Goal: Contribute content: Add original content to the website for others to see

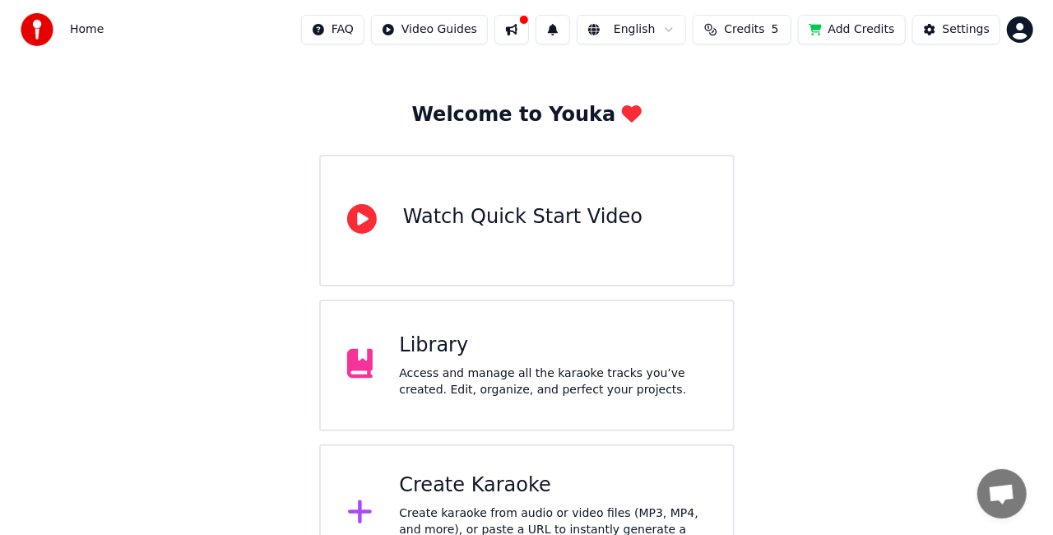
scroll to position [82, 0]
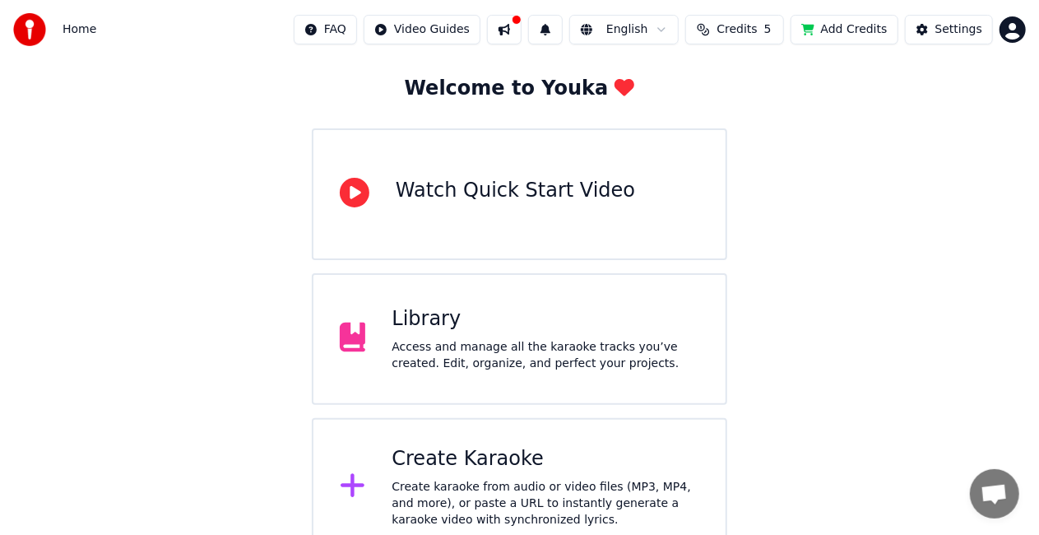
click at [388, 469] on div "Create Karaoke Create karaoke from audio or video files (MP3, MP4, and more), o…" at bounding box center [519, 487] width 415 height 138
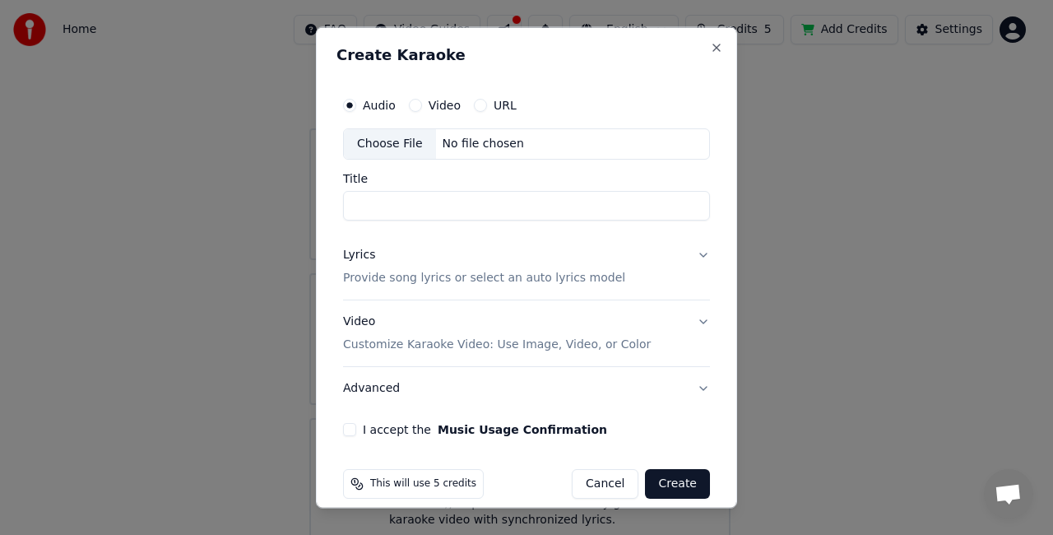
click at [408, 207] on input "Title" at bounding box center [526, 205] width 367 height 30
type input "**********"
click at [407, 253] on div "Lyrics Provide song lyrics or select an auto lyrics model" at bounding box center [484, 265] width 282 height 39
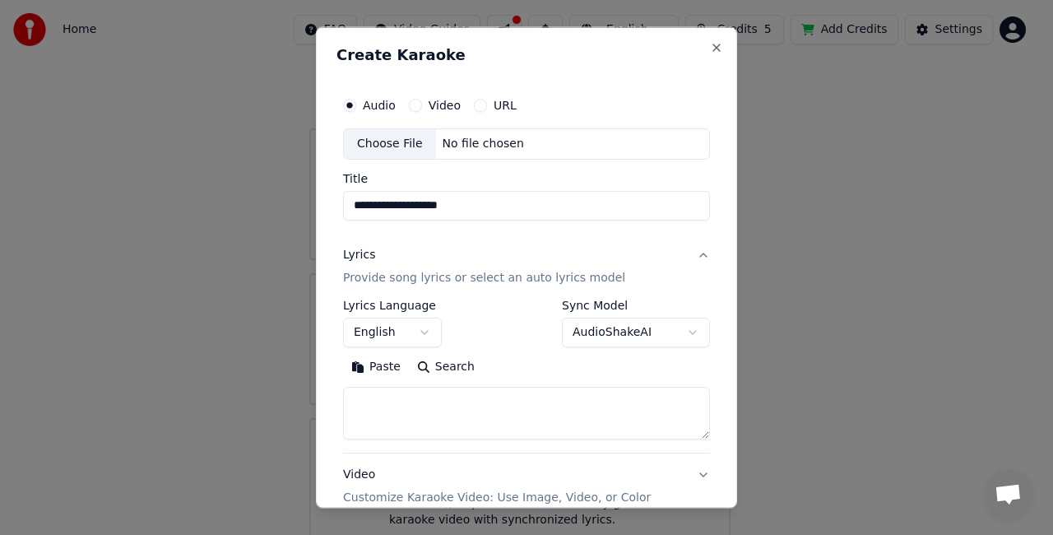
click at [378, 400] on textarea at bounding box center [526, 412] width 367 height 53
paste textarea "**********"
drag, startPoint x: 442, startPoint y: 431, endPoint x: 355, endPoint y: 401, distance: 91.6
click at [355, 401] on textarea at bounding box center [520, 412] width 354 height 53
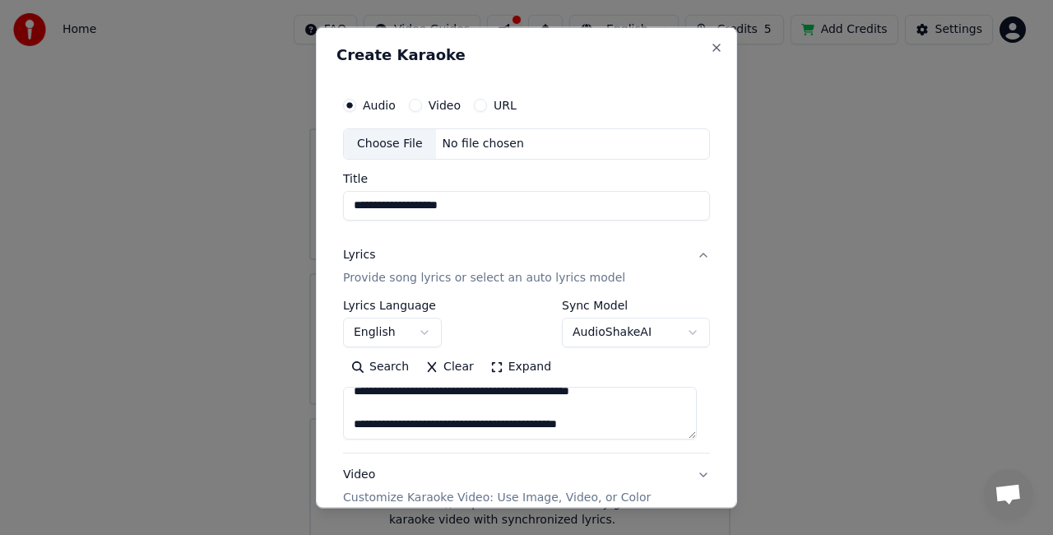
scroll to position [0, 0]
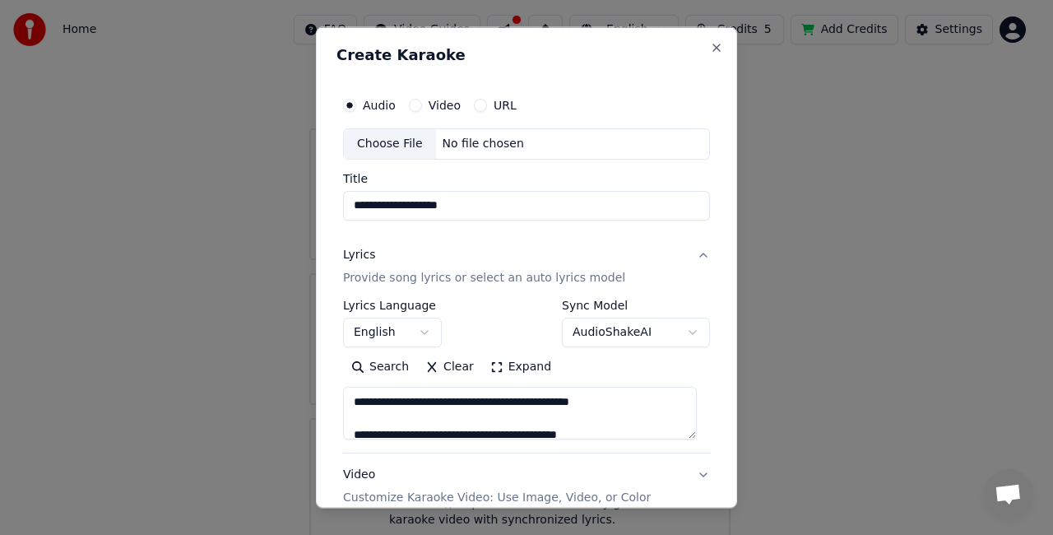
click at [642, 398] on textarea at bounding box center [520, 412] width 354 height 53
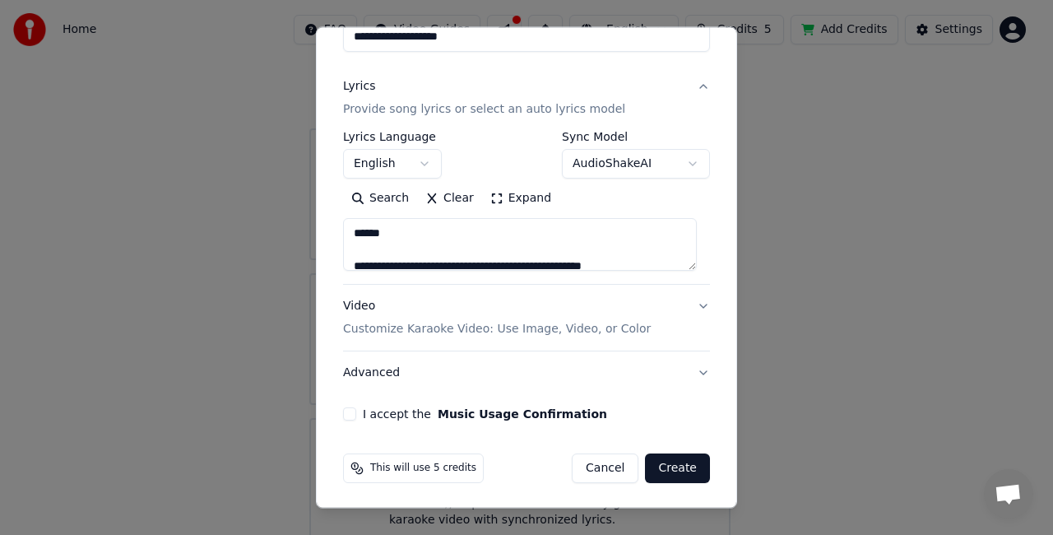
scroll to position [168, 0]
type textarea "**********"
click at [351, 408] on button "I accept the Music Usage Confirmation" at bounding box center [349, 413] width 13 height 13
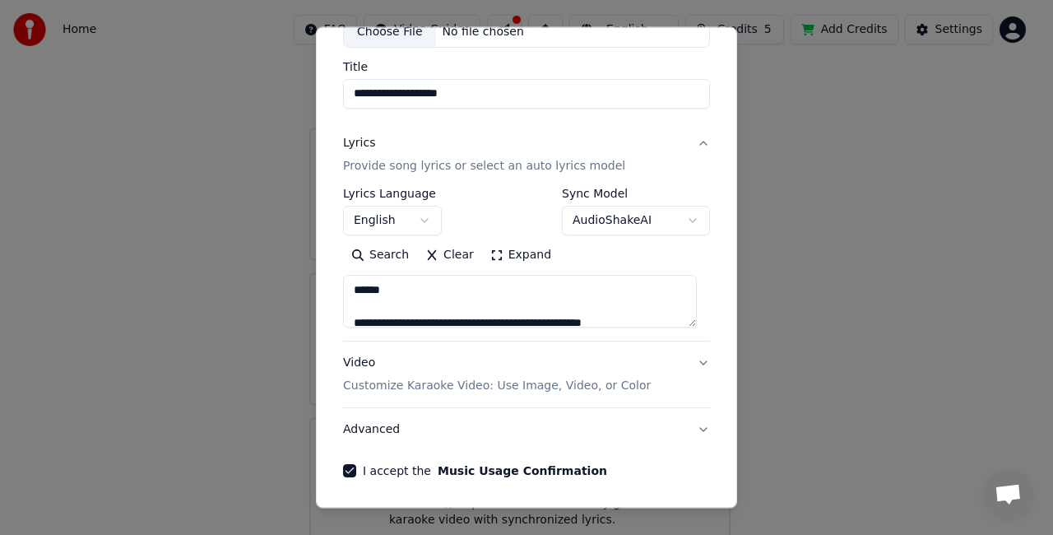
scroll to position [86, 0]
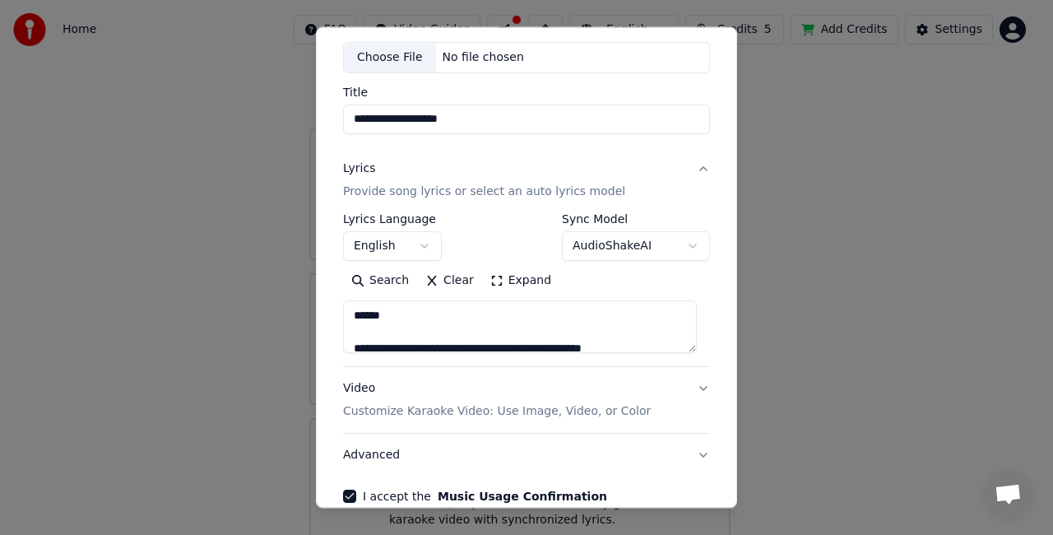
click at [674, 247] on body "**********" at bounding box center [519, 237] width 1039 height 638
click at [498, 237] on body "**********" at bounding box center [519, 237] width 1039 height 638
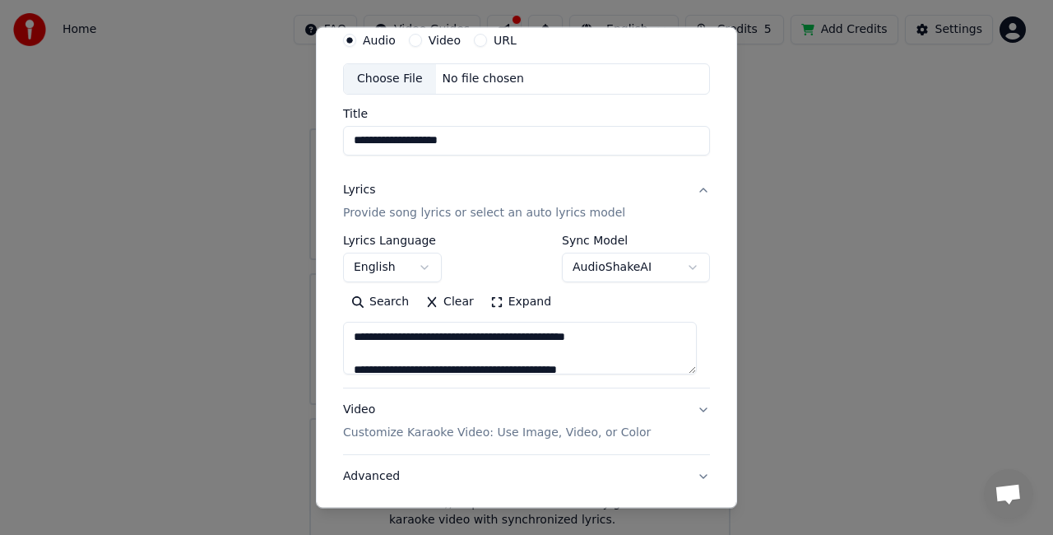
scroll to position [0, 0]
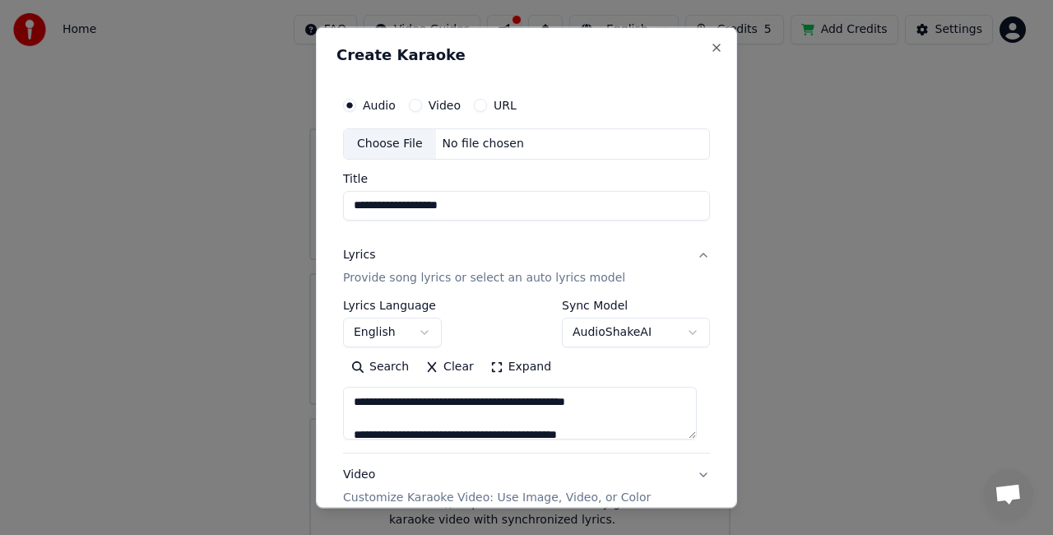
click at [392, 141] on div "Choose File" at bounding box center [390, 144] width 92 height 30
type input "**********"
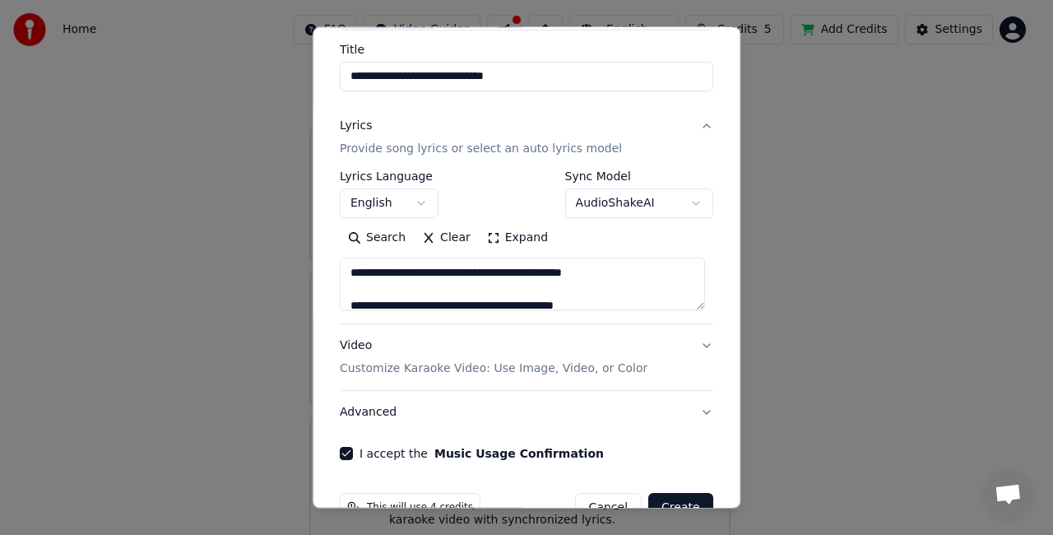
scroll to position [168, 0]
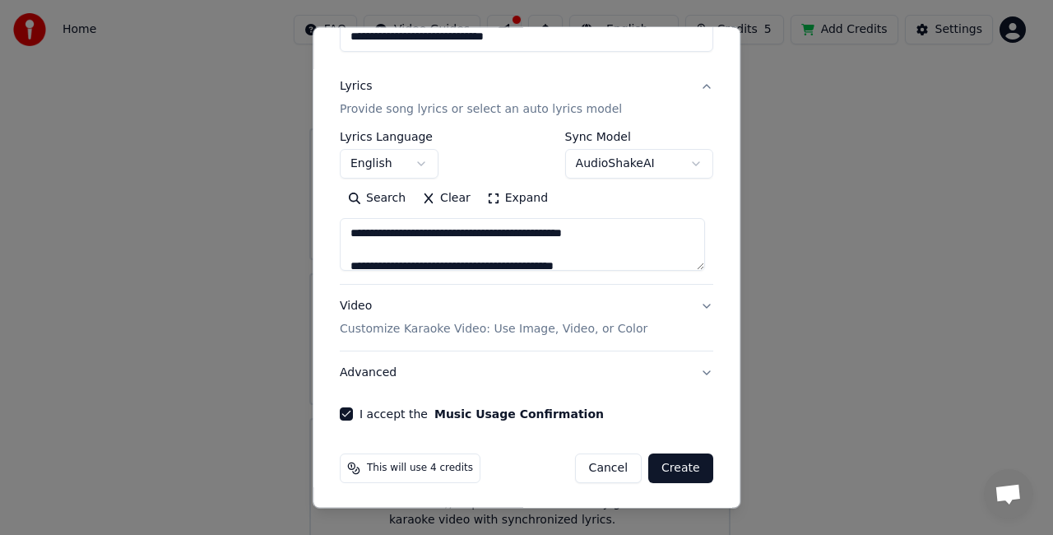
click at [676, 467] on button "Create" at bounding box center [680, 468] width 65 height 30
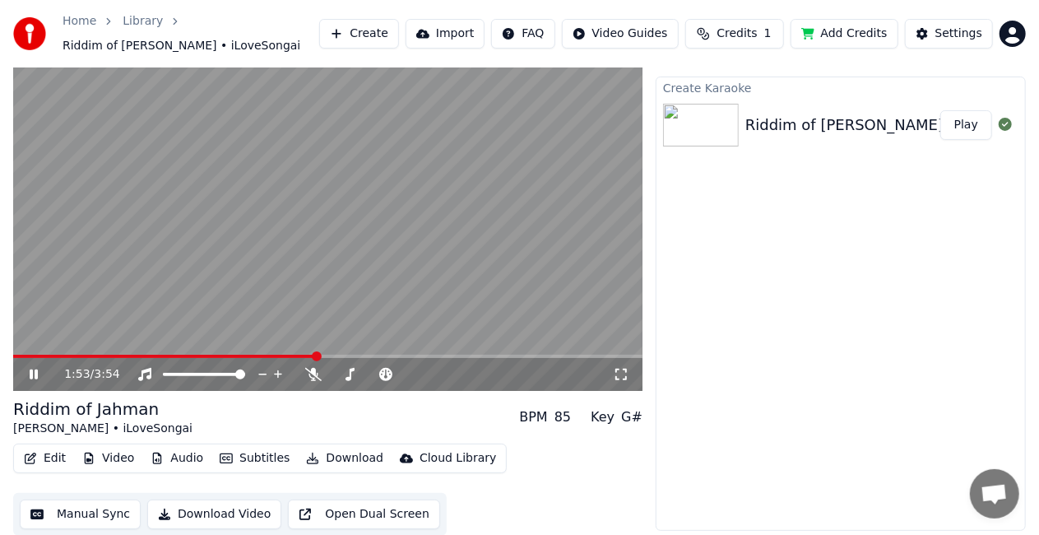
scroll to position [31, 0]
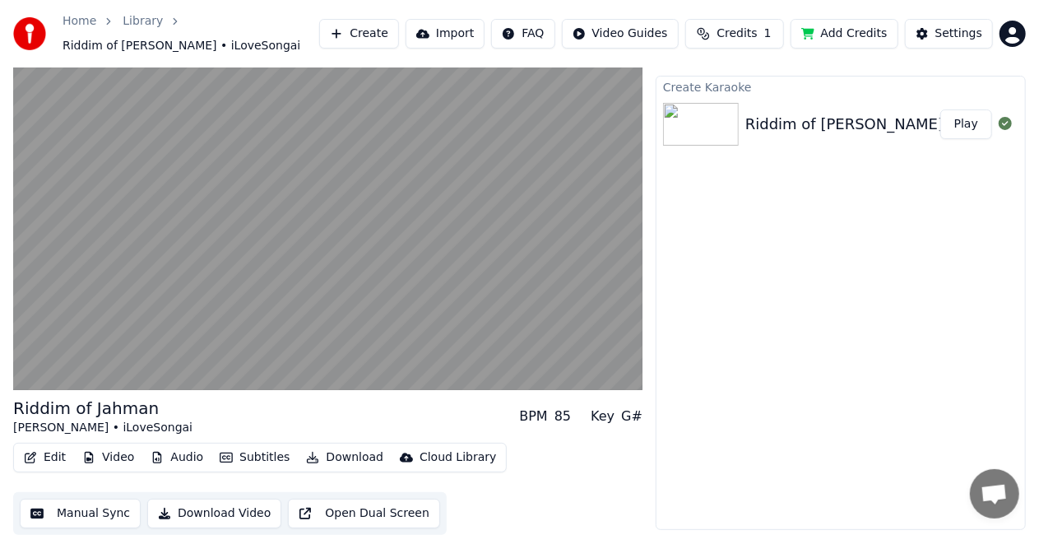
click at [179, 456] on button "Audio" at bounding box center [177, 457] width 66 height 23
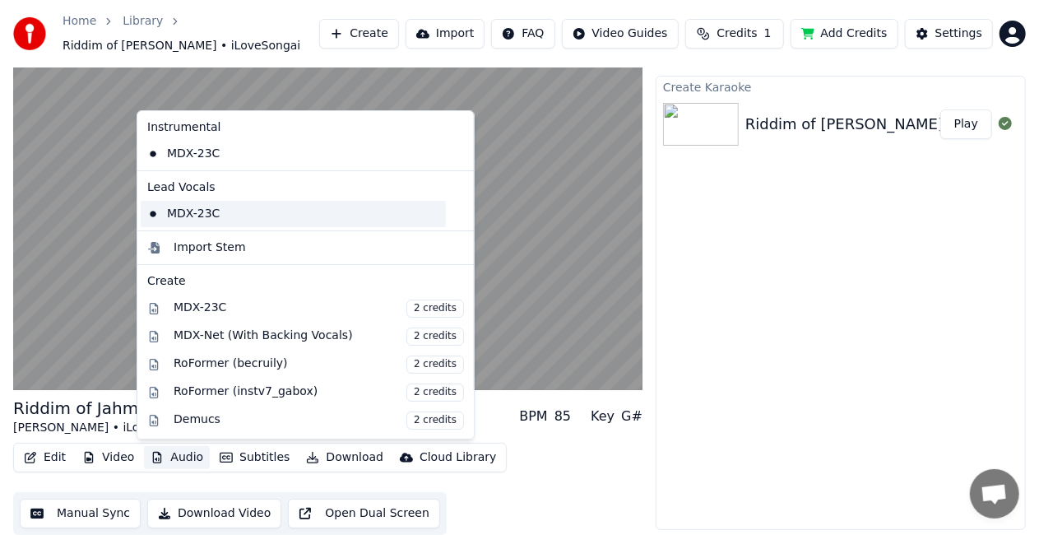
click at [195, 215] on div "MDX-23C" at bounding box center [293, 214] width 305 height 26
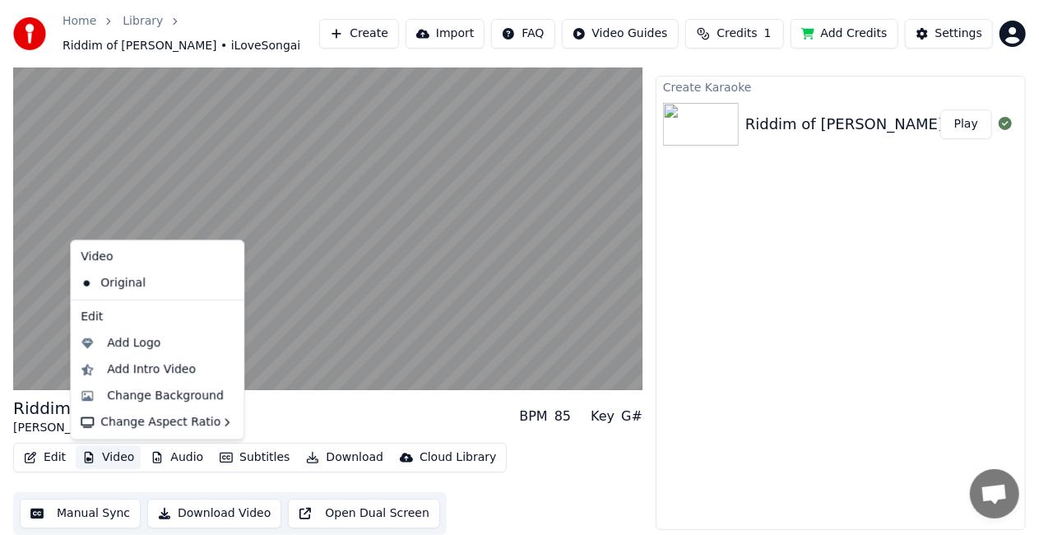
click at [111, 457] on button "Video" at bounding box center [108, 457] width 65 height 23
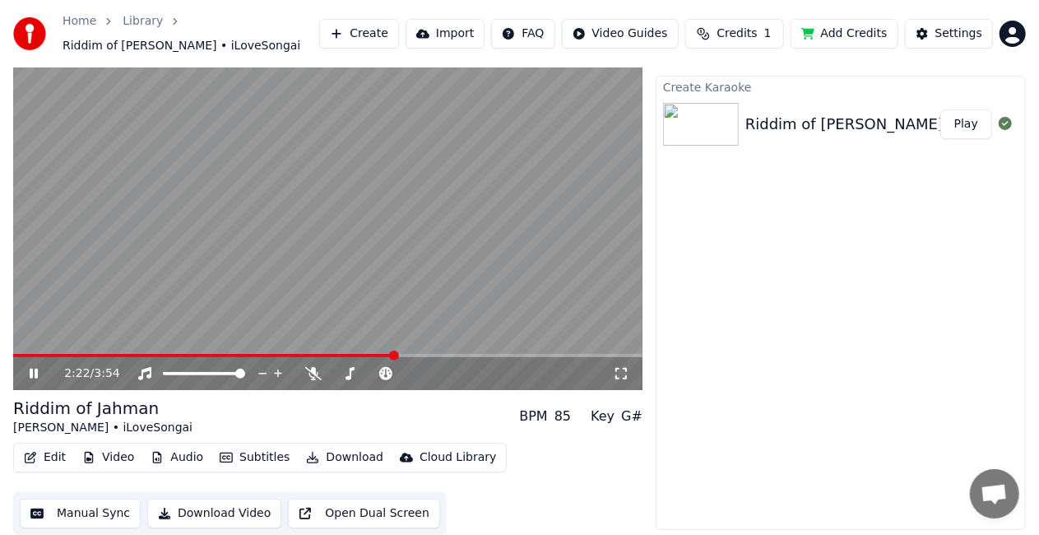
click at [318, 417] on div "Riddim of [PERSON_NAME] • iLoveSongai BPM 85 Key G#" at bounding box center [327, 415] width 629 height 39
click at [187, 457] on button "Audio" at bounding box center [177, 457] width 66 height 23
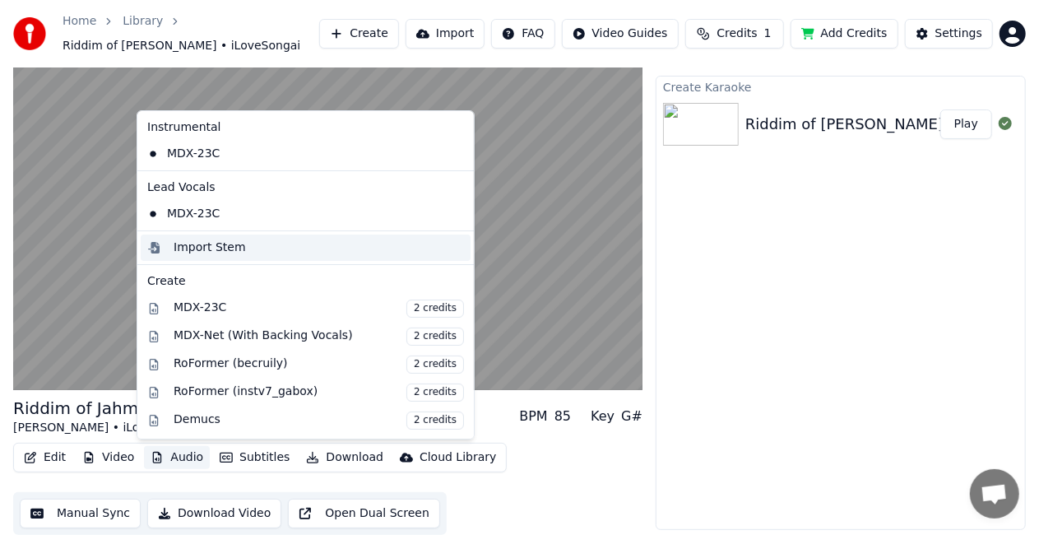
click at [219, 248] on div "Import Stem" at bounding box center [210, 247] width 72 height 16
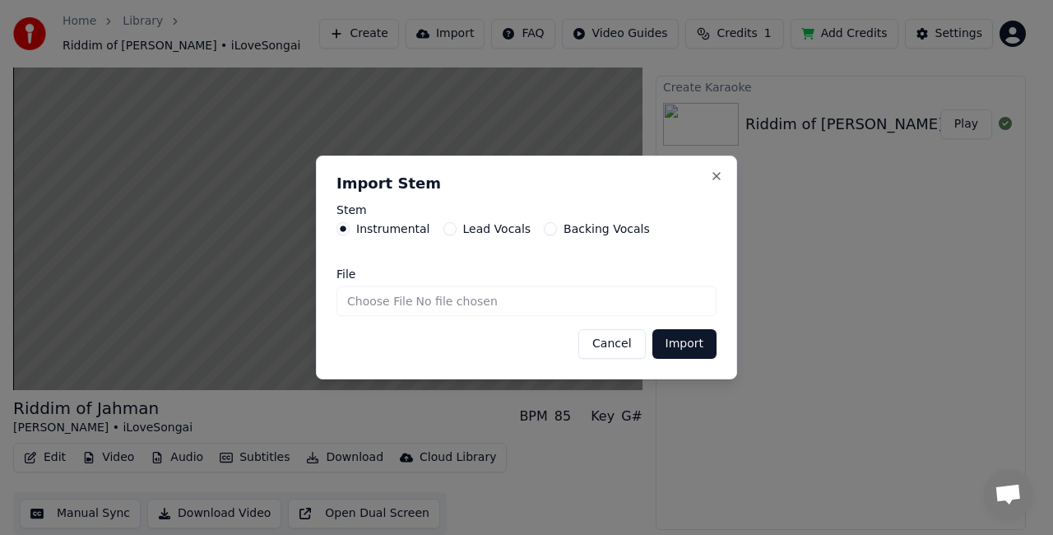
click at [463, 228] on label "Lead Vocals" at bounding box center [497, 229] width 68 height 12
click at [456, 228] on button "Lead Vocals" at bounding box center [449, 228] width 13 height 13
click at [544, 230] on button "Backing Vocals" at bounding box center [550, 228] width 13 height 13
click at [616, 344] on button "Cancel" at bounding box center [611, 344] width 67 height 30
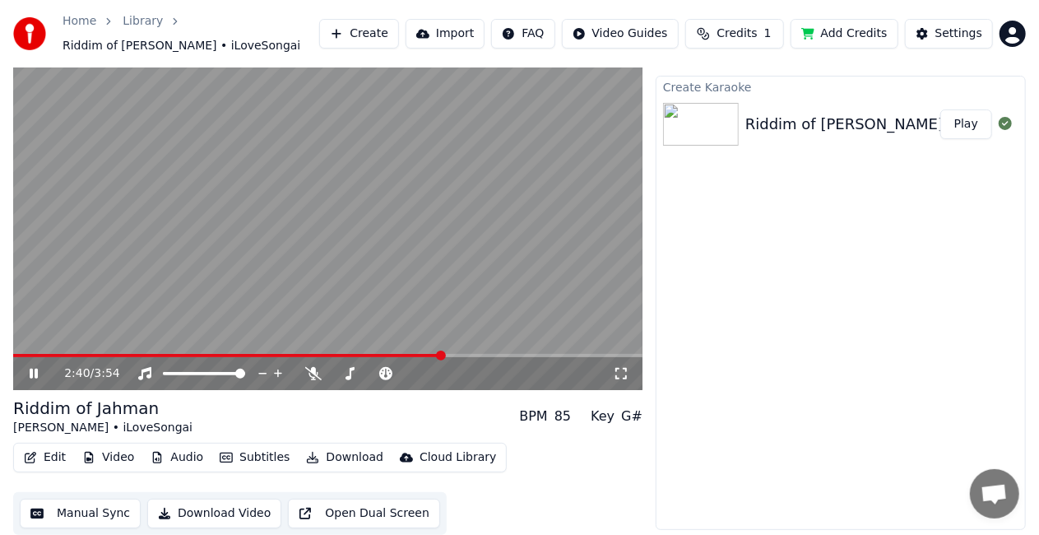
click at [179, 456] on button "Audio" at bounding box center [177, 457] width 66 height 23
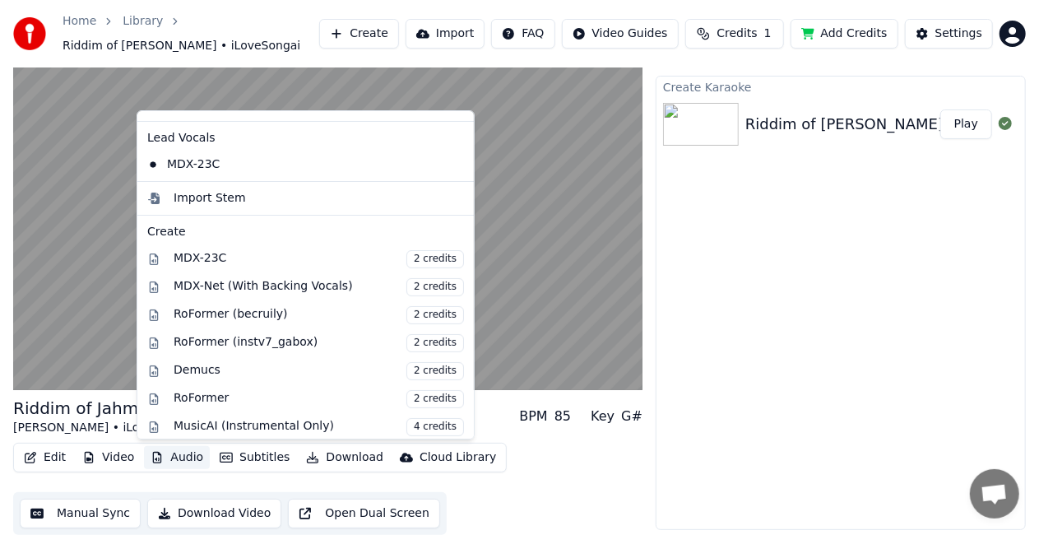
scroll to position [0, 0]
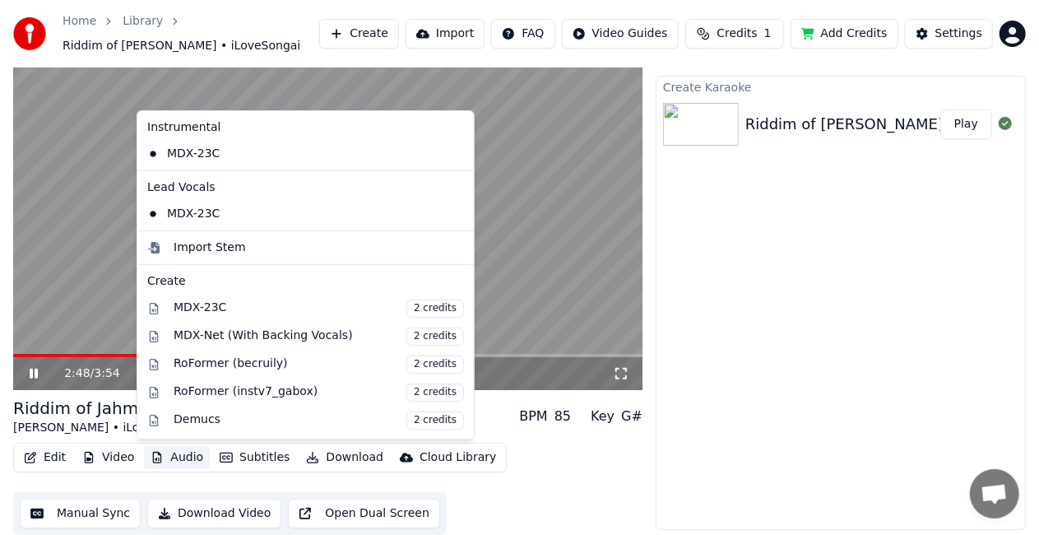
click at [692, 339] on div "Create Karaoke Riddim of [PERSON_NAME] iLoveSongai Play" at bounding box center [841, 303] width 370 height 455
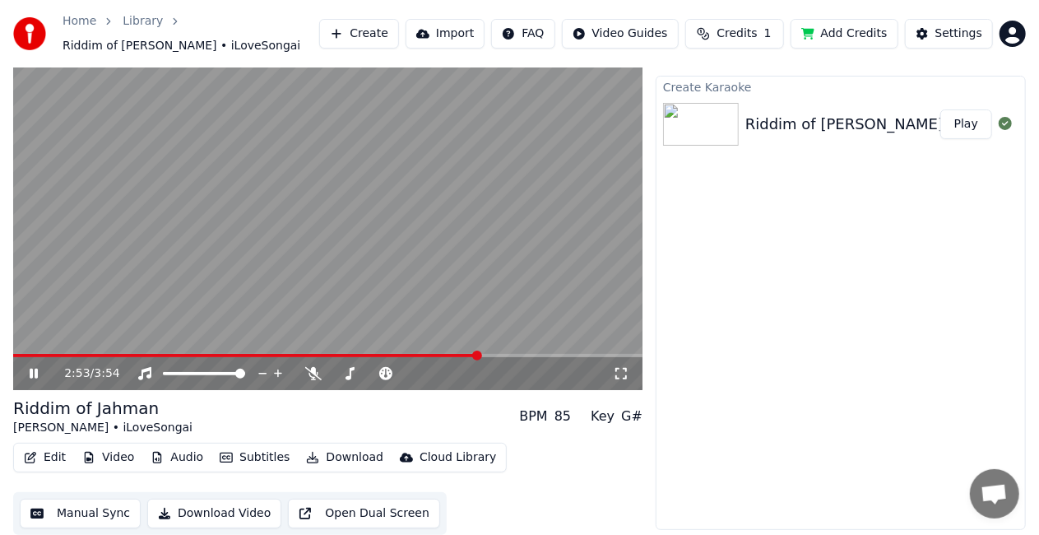
click at [822, 307] on div "Create Karaoke Riddim of [PERSON_NAME] iLoveSongai Play" at bounding box center [841, 303] width 370 height 455
click at [38, 372] on icon at bounding box center [45, 373] width 38 height 13
click at [100, 368] on div "3:53 / 3:54" at bounding box center [338, 373] width 549 height 16
click at [163, 372] on span at bounding box center [196, 373] width 67 height 3
drag, startPoint x: 197, startPoint y: 368, endPoint x: 250, endPoint y: 368, distance: 53.5
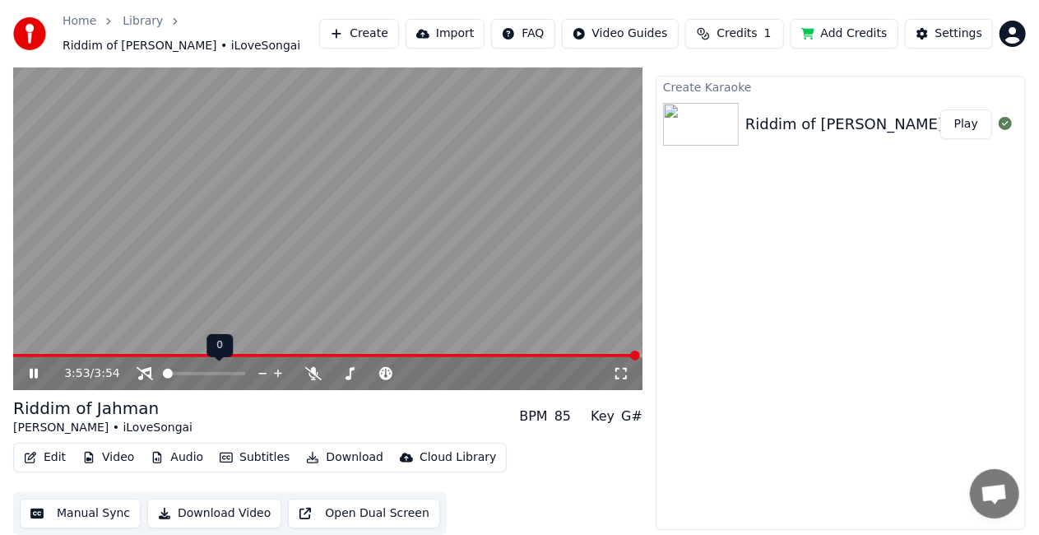
click at [260, 367] on div at bounding box center [219, 373] width 132 height 16
drag, startPoint x: 260, startPoint y: 375, endPoint x: 250, endPoint y: 375, distance: 9.9
click at [267, 376] on div at bounding box center [219, 373] width 132 height 16
click at [245, 378] on span at bounding box center [240, 373] width 10 height 10
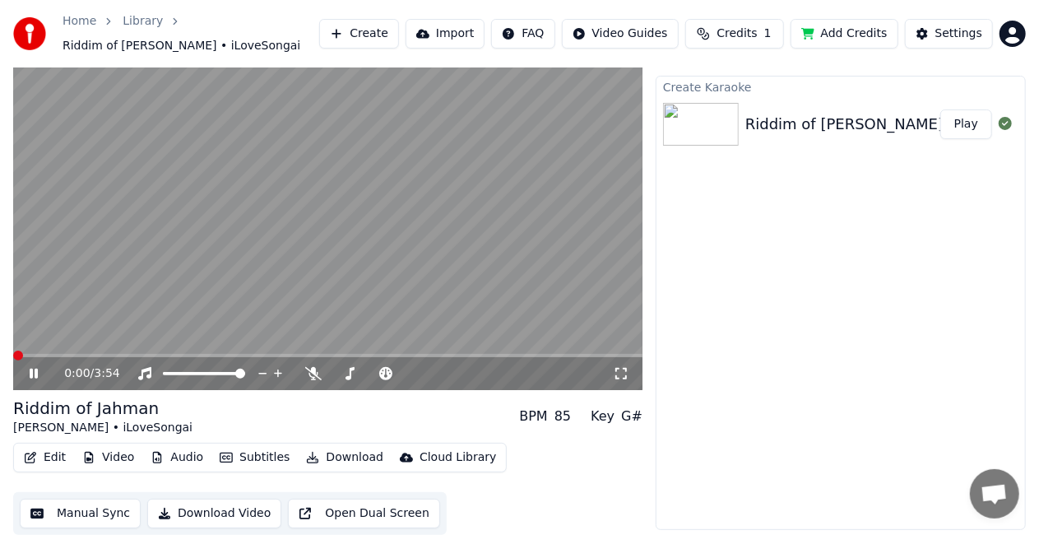
click at [13, 350] on span at bounding box center [18, 355] width 10 height 10
click at [45, 368] on icon at bounding box center [45, 373] width 38 height 13
click at [165, 461] on button "Audio" at bounding box center [177, 457] width 66 height 23
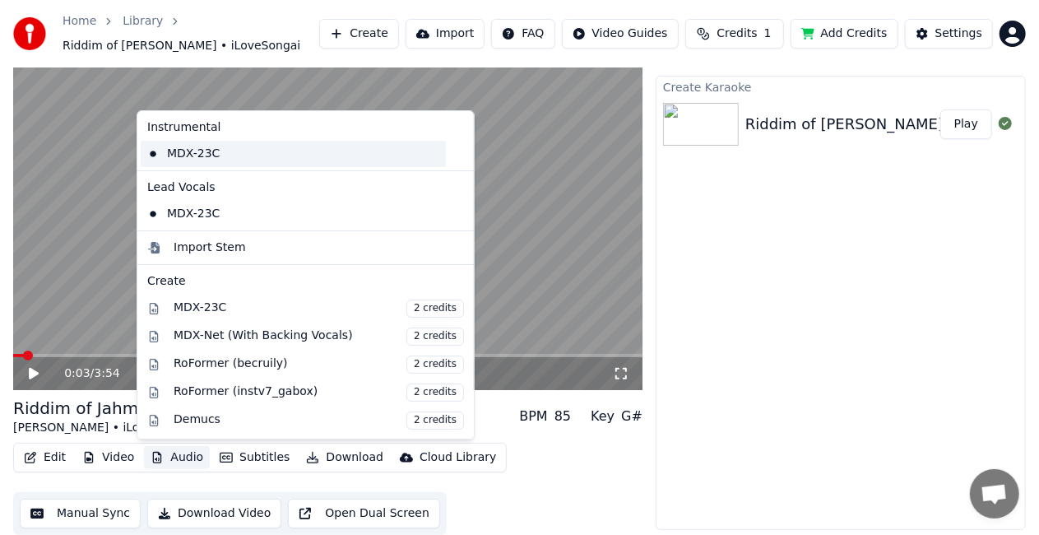
drag, startPoint x: 220, startPoint y: 151, endPoint x: 249, endPoint y: 176, distance: 39.1
click at [220, 151] on div "MDX-23C" at bounding box center [293, 154] width 305 height 26
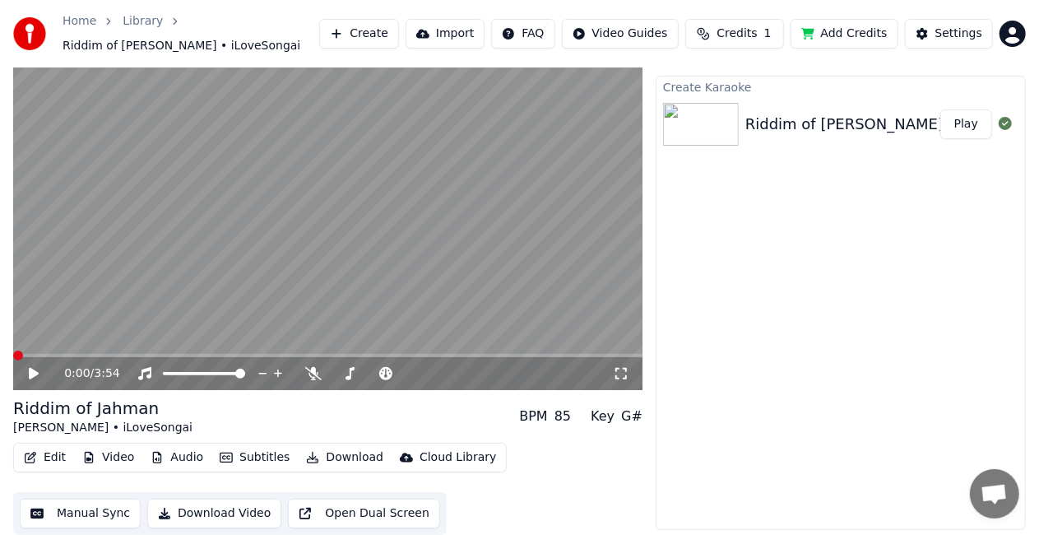
click at [35, 367] on icon at bounding box center [45, 373] width 38 height 13
click at [39, 370] on icon at bounding box center [45, 373] width 38 height 13
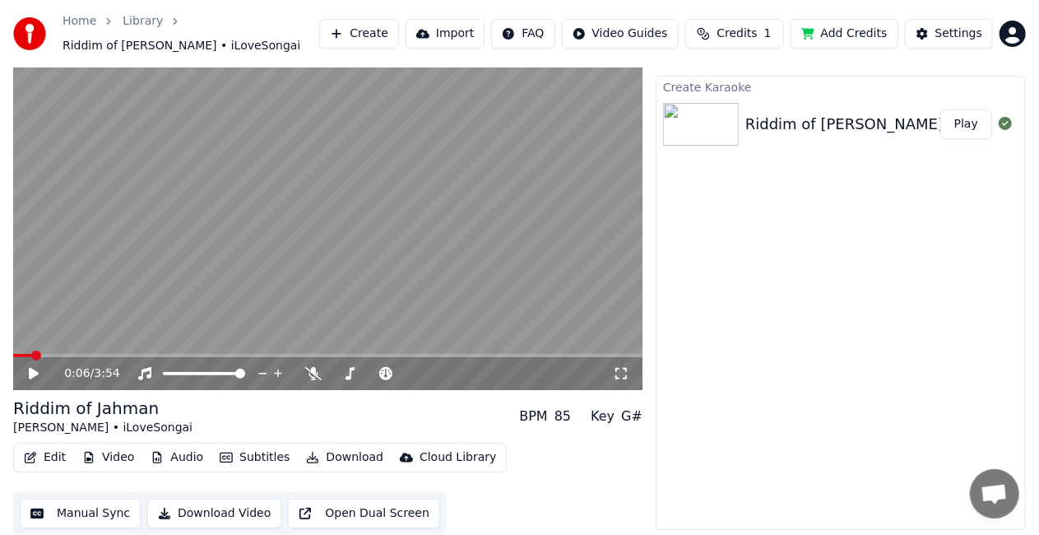
click at [39, 370] on icon at bounding box center [45, 373] width 38 height 13
click at [725, 125] on img at bounding box center [701, 124] width 76 height 43
click at [968, 124] on button "Play" at bounding box center [966, 124] width 52 height 30
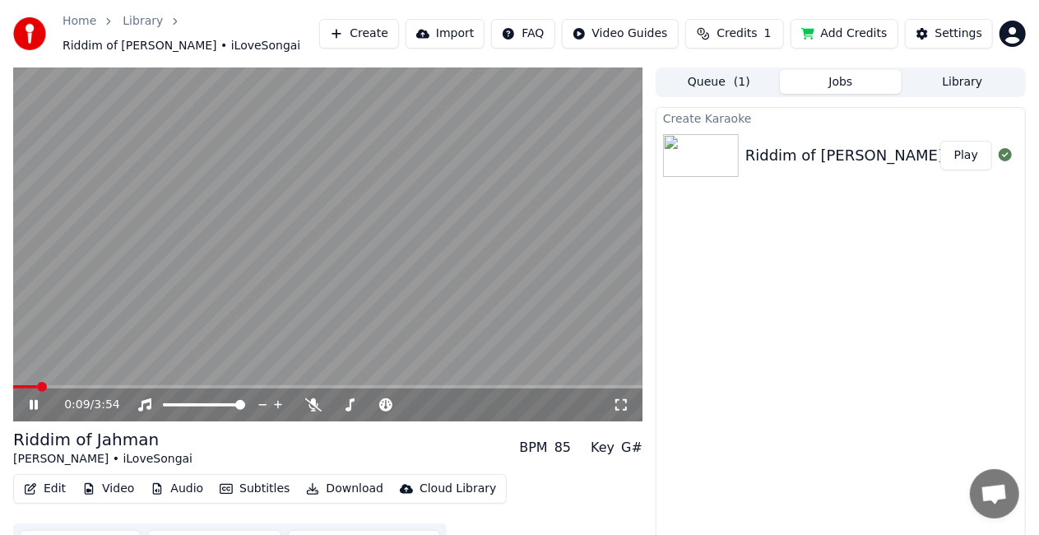
click at [33, 409] on icon at bounding box center [45, 404] width 38 height 13
